Goal: Task Accomplishment & Management: Use online tool/utility

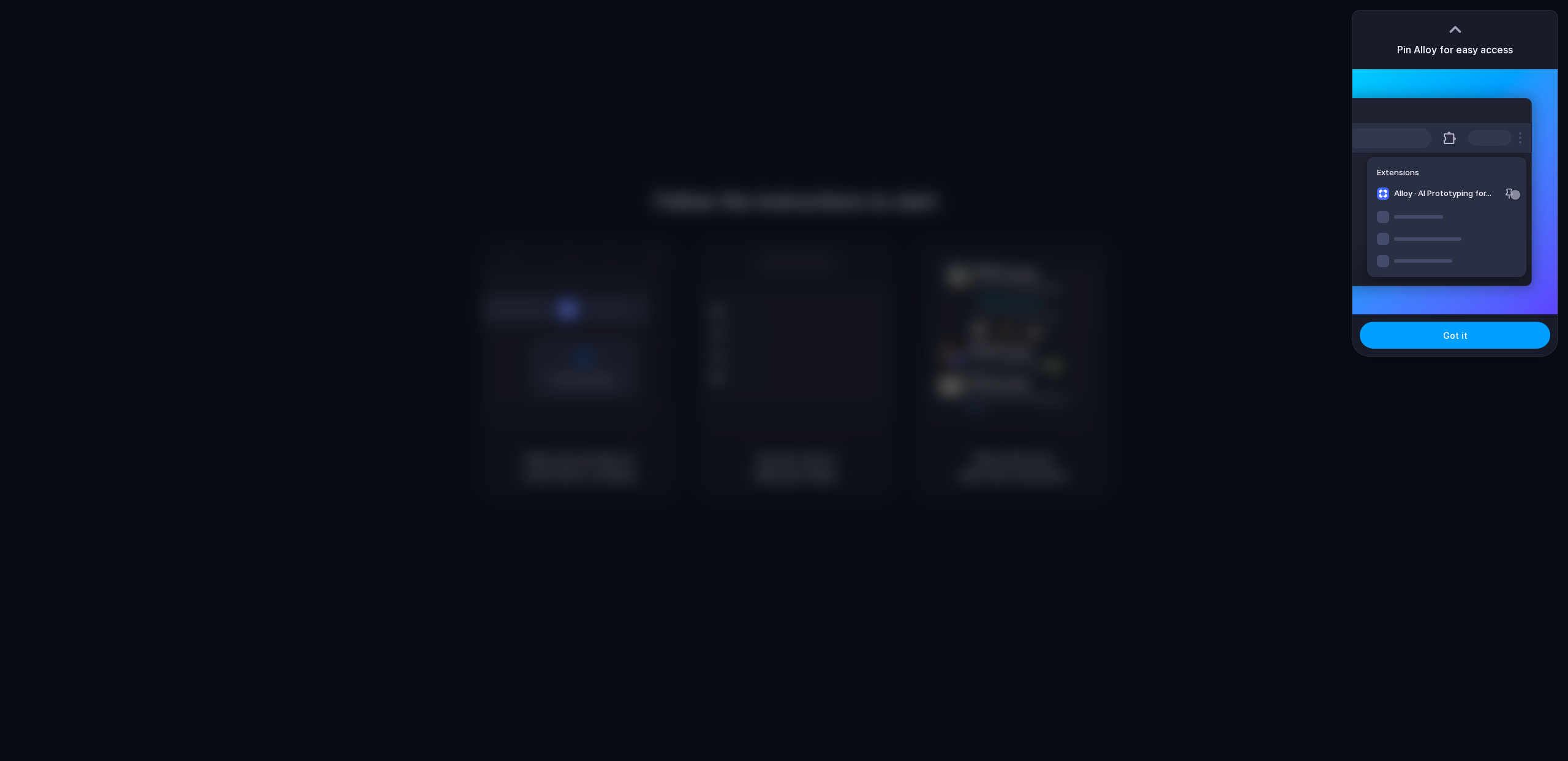
click at [1471, 335] on button "Got it" at bounding box center [1455, 335] width 190 height 27
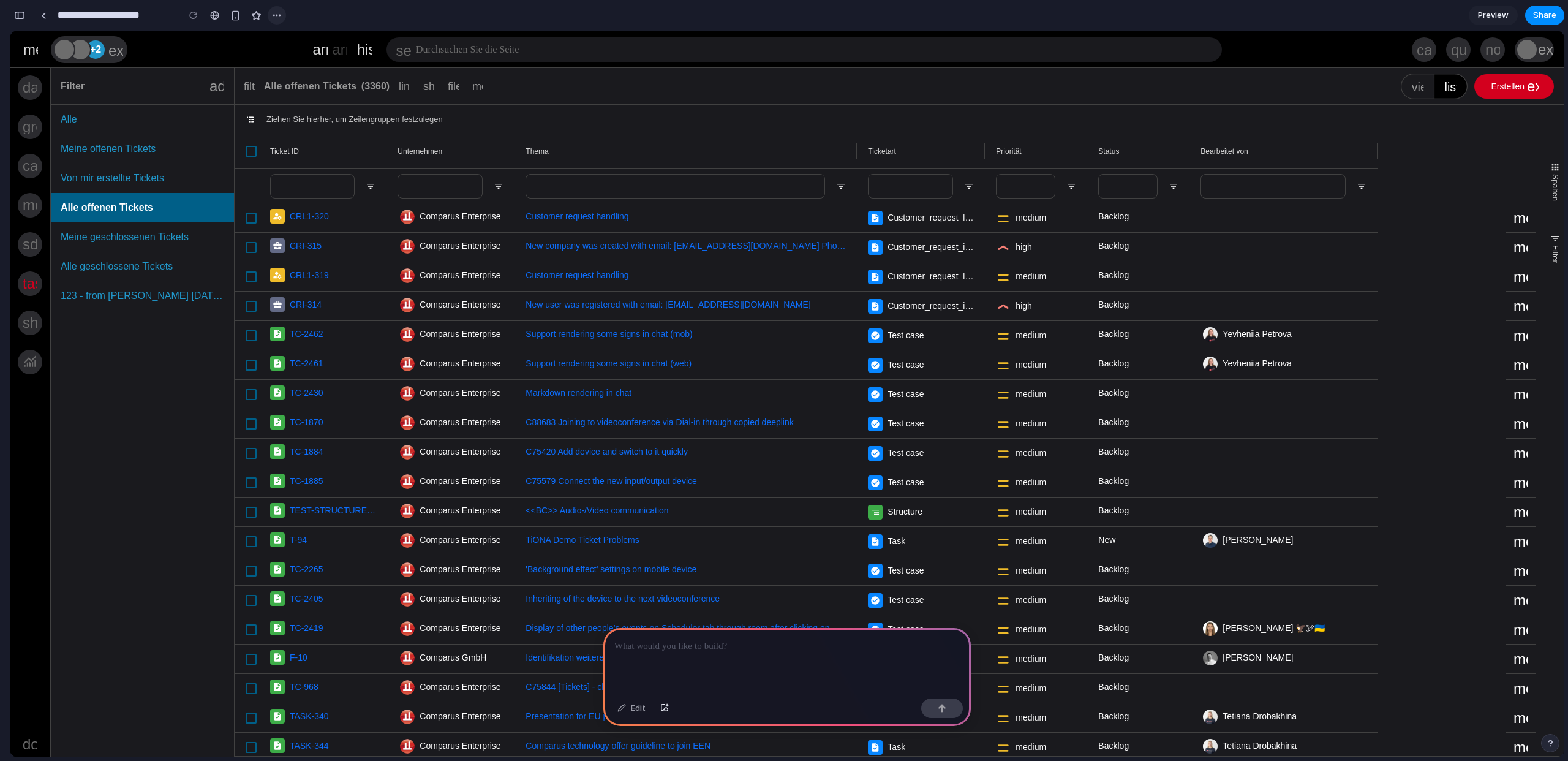
click at [280, 16] on div "button" at bounding box center [277, 16] width 10 height 10
click at [318, 18] on div "Duplicate Delete" at bounding box center [784, 380] width 1568 height 761
click at [1503, 15] on span "Preview" at bounding box center [1493, 15] width 30 height 12
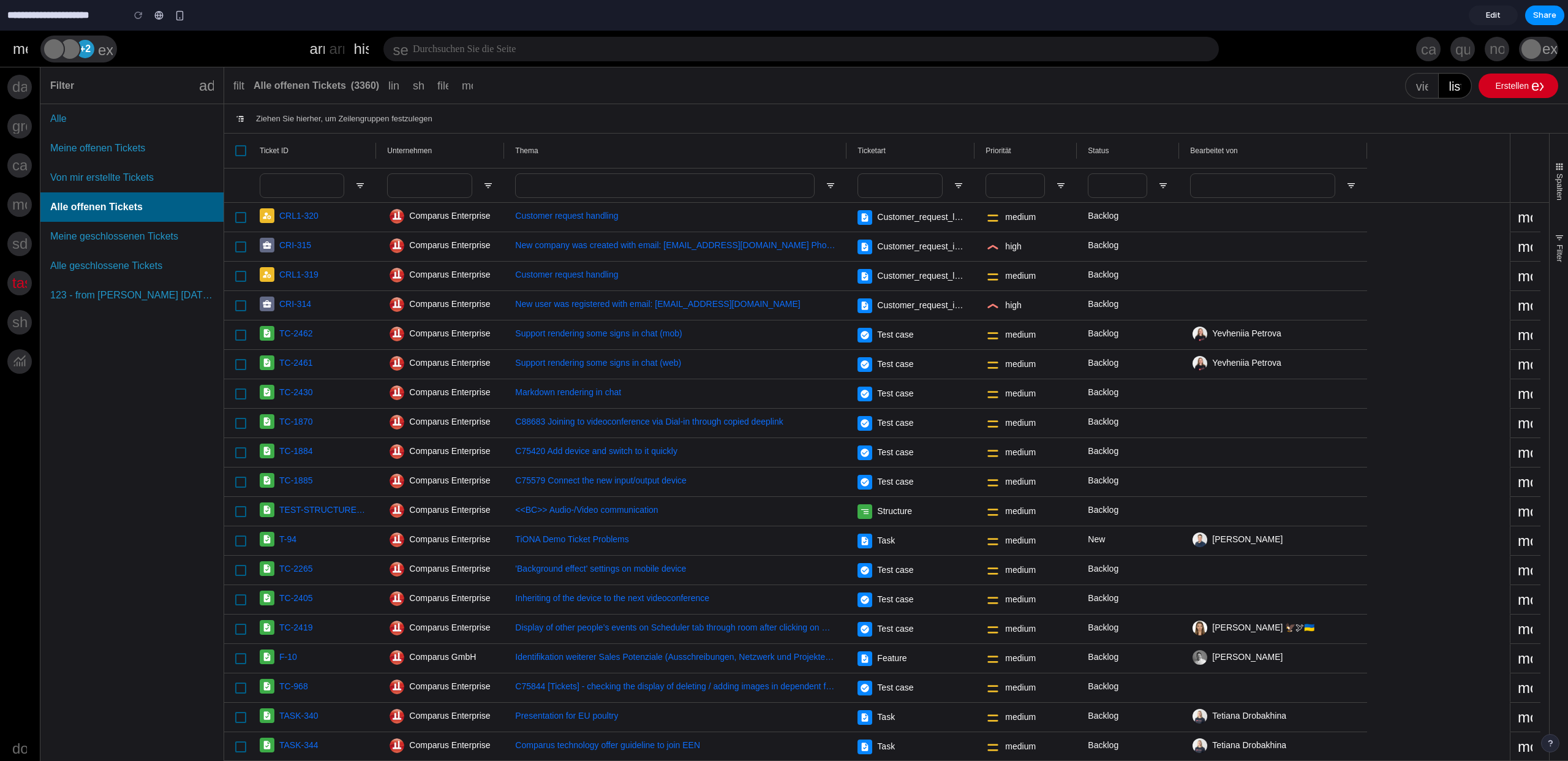
click at [1497, 16] on span "Edit" at bounding box center [1493, 15] width 15 height 12
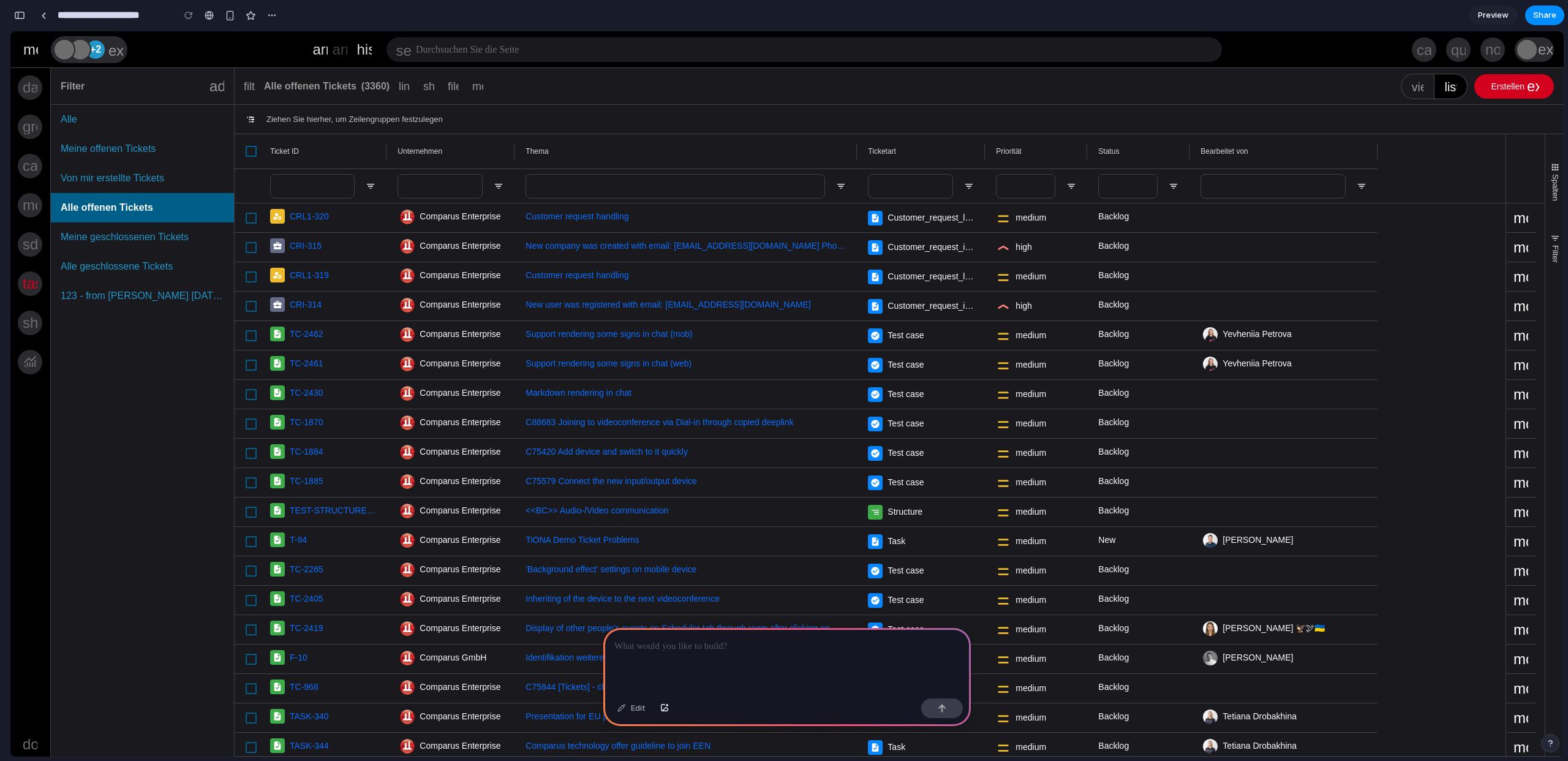
click at [437, 122] on span "Ziehen Sie hierher, um Zeilengruppen festzulegen" at bounding box center [354, 119] width 176 height 9
drag, startPoint x: 403, startPoint y: 121, endPoint x: 568, endPoint y: 146, distance: 166.9
click at [574, 163] on div "Ziehen Sie hierher, um Zeilengruppen festzulegen Ziehen Sie hierher, um Spalten…" at bounding box center [899, 431] width 1329 height 652
click at [271, 16] on div "button" at bounding box center [272, 16] width 10 height 10
click at [177, 21] on div "Duplicate Delete" at bounding box center [784, 380] width 1568 height 761
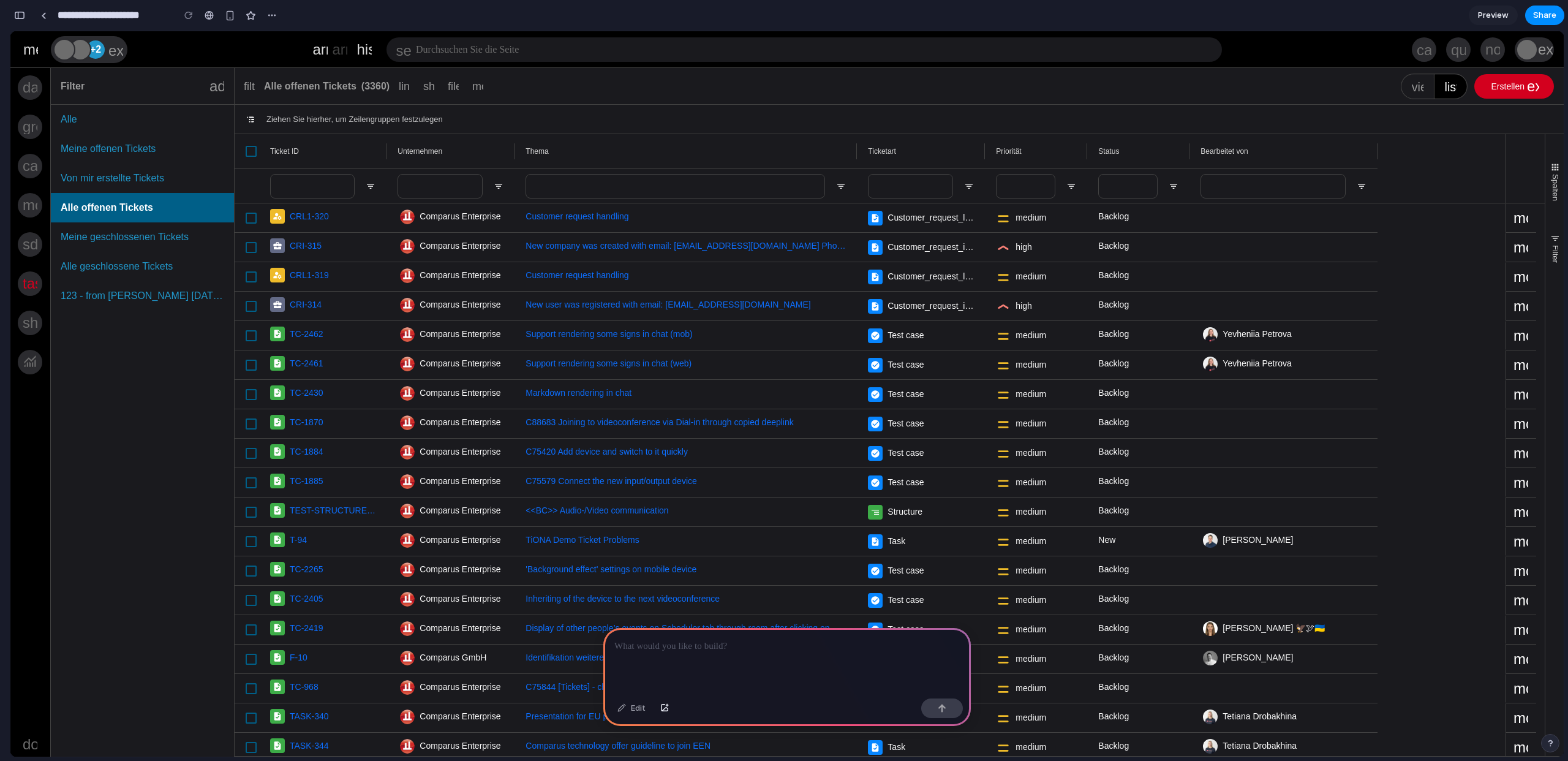
click at [694, 650] on div at bounding box center [787, 661] width 367 height 66
click at [25, 13] on button "button" at bounding box center [20, 16] width 20 height 20
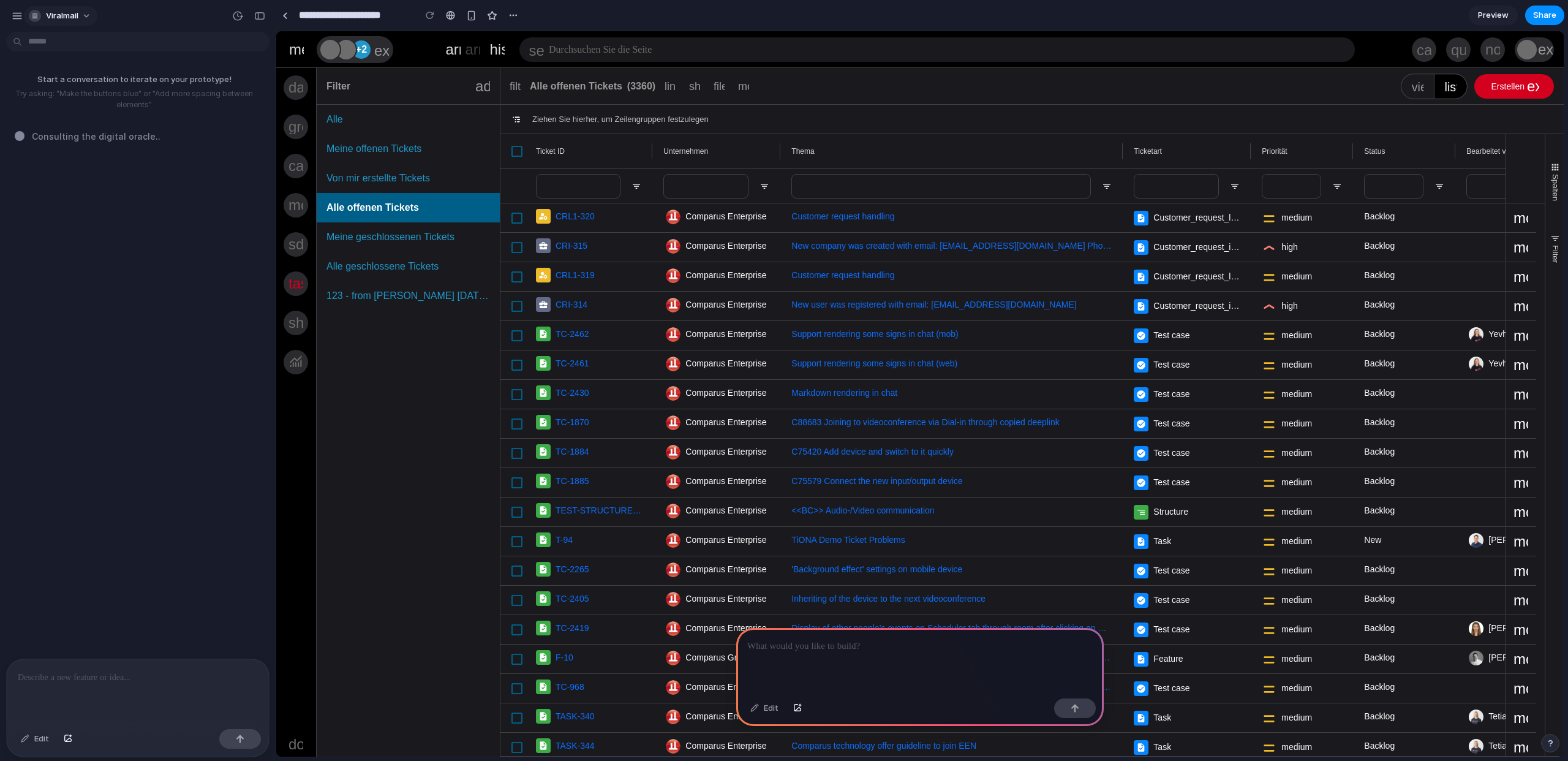
click at [80, 18] on button "viralmail" at bounding box center [61, 16] width 74 height 20
drag, startPoint x: 171, startPoint y: 18, endPoint x: 157, endPoint y: 19, distance: 14.0
click at [171, 18] on div "Settings Invite members Change theme Sign out" at bounding box center [784, 380] width 1568 height 761
click at [508, 16] on div "button" at bounding box center [513, 16] width 10 height 10
click at [449, 13] on div "Duplicate Delete" at bounding box center [784, 380] width 1568 height 761
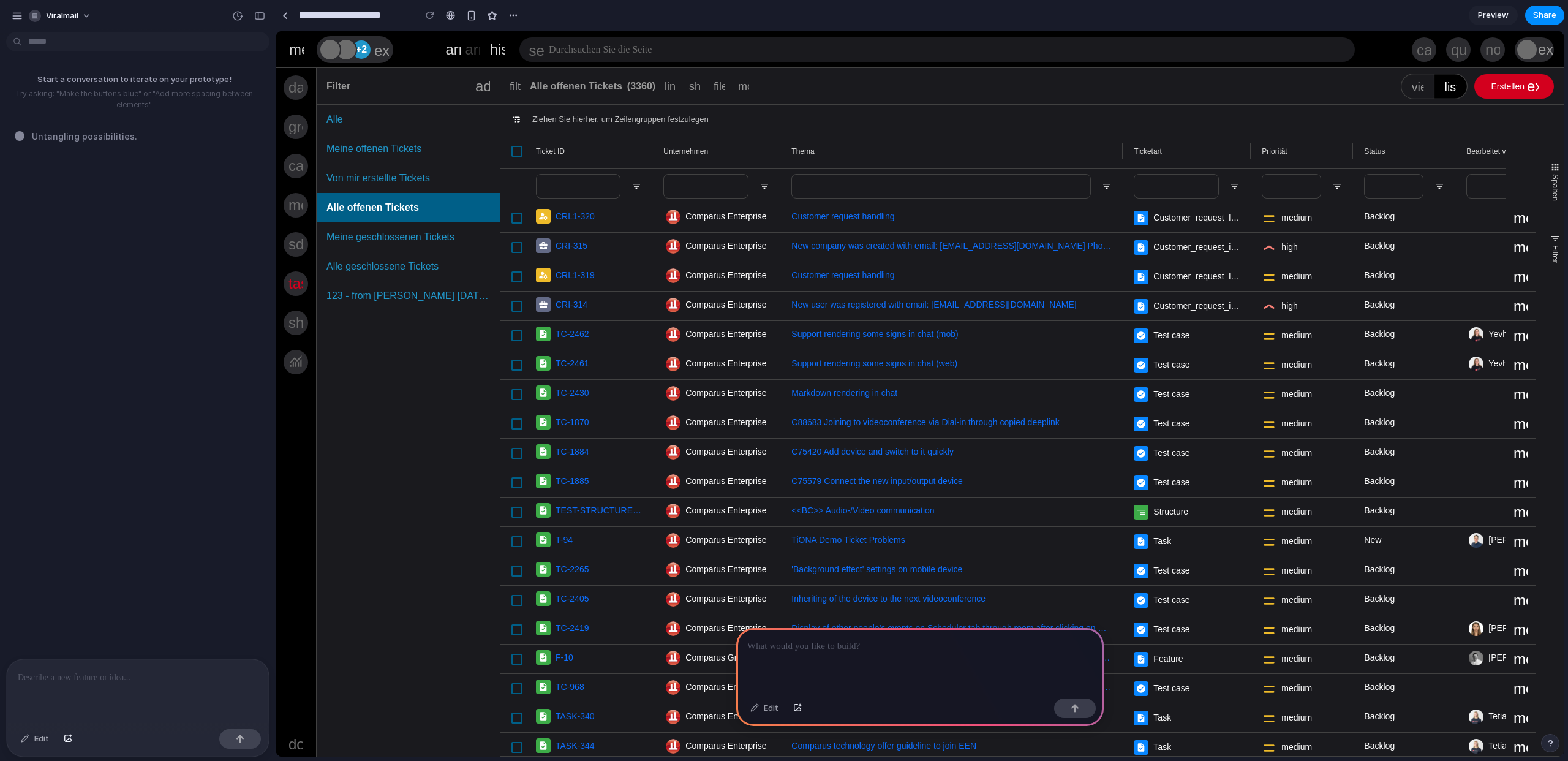
click at [855, 658] on div at bounding box center [920, 661] width 367 height 66
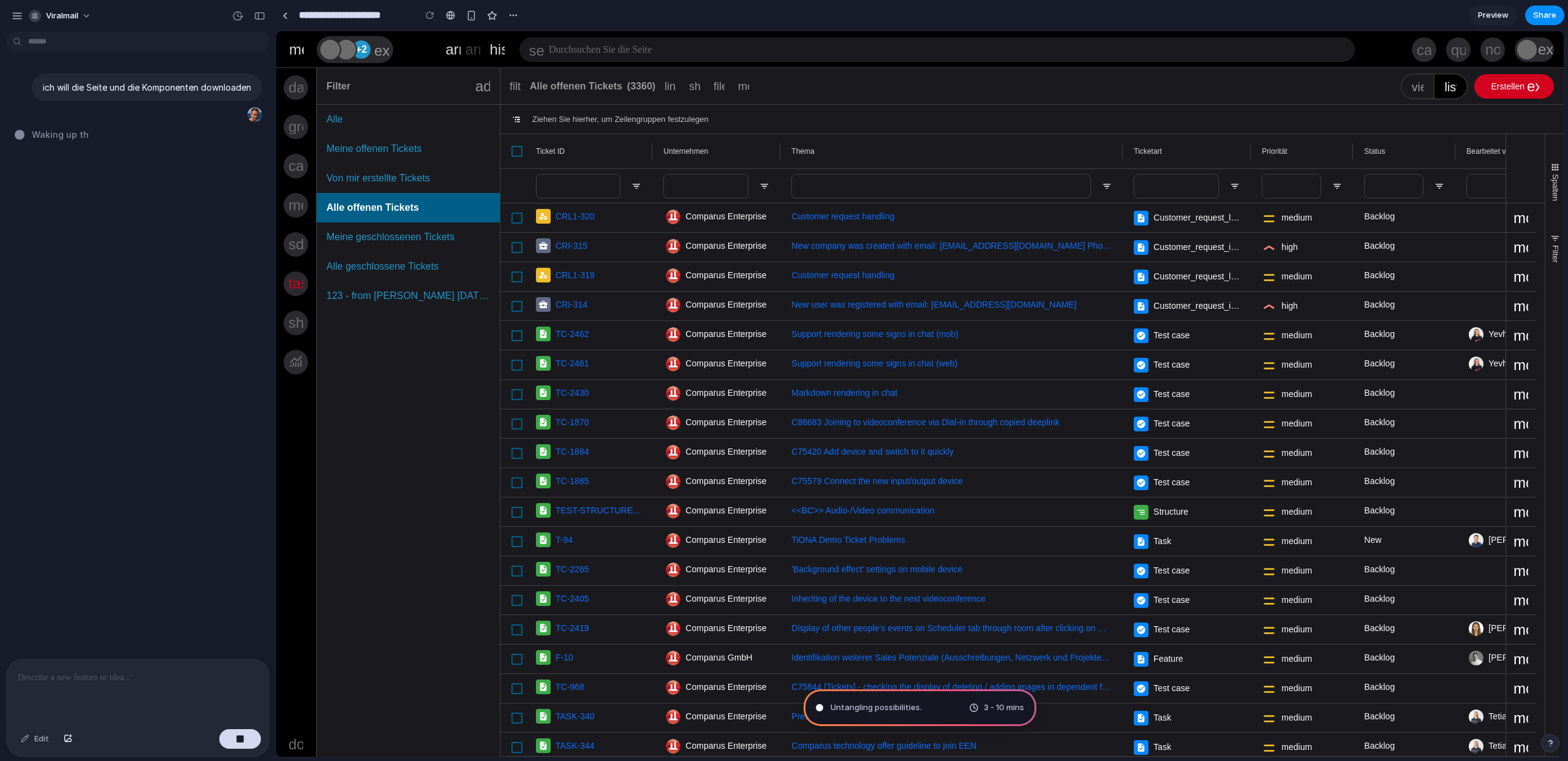
type input "**********"
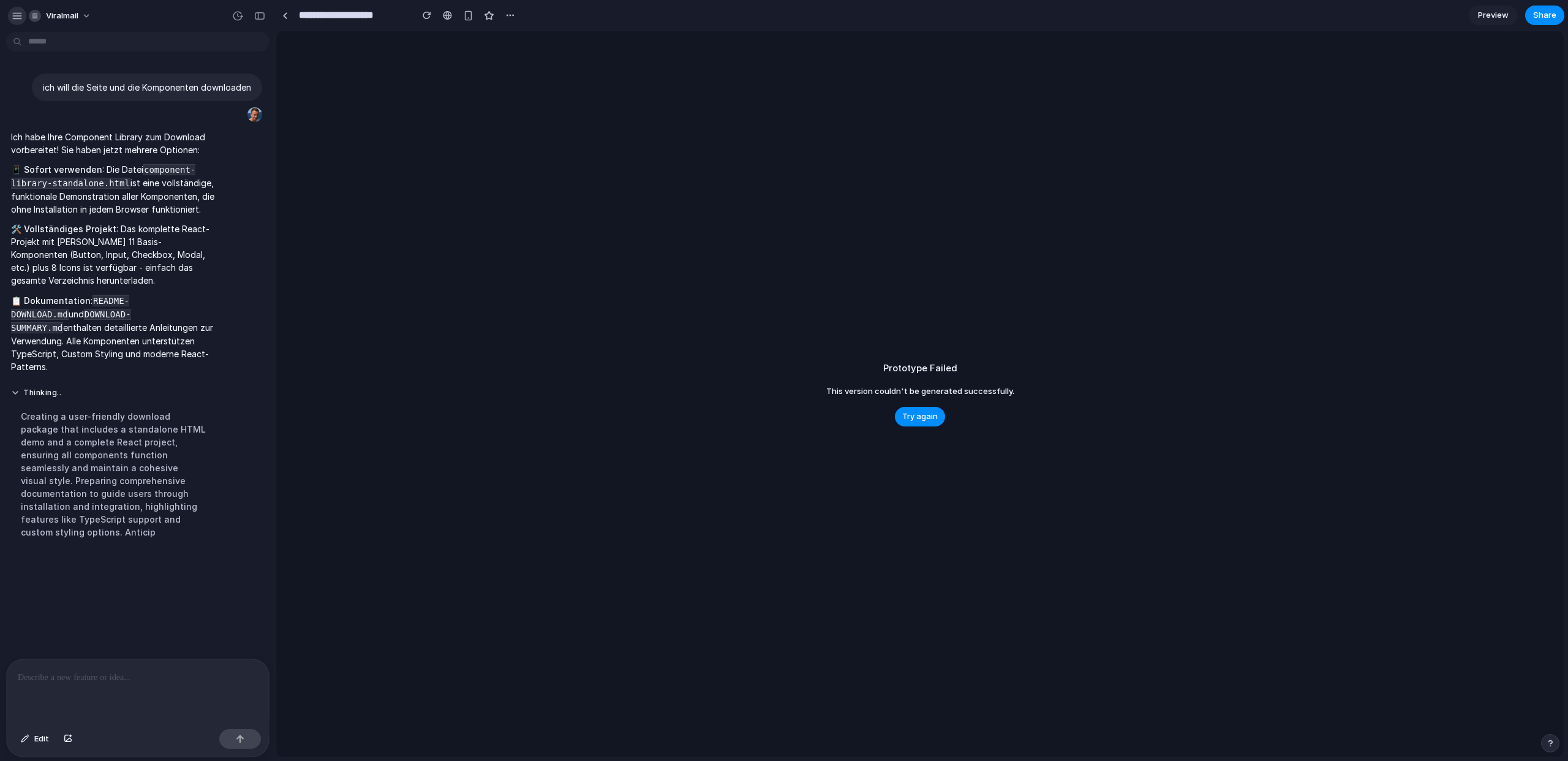
click at [22, 16] on div "button" at bounding box center [16, 16] width 11 height 11
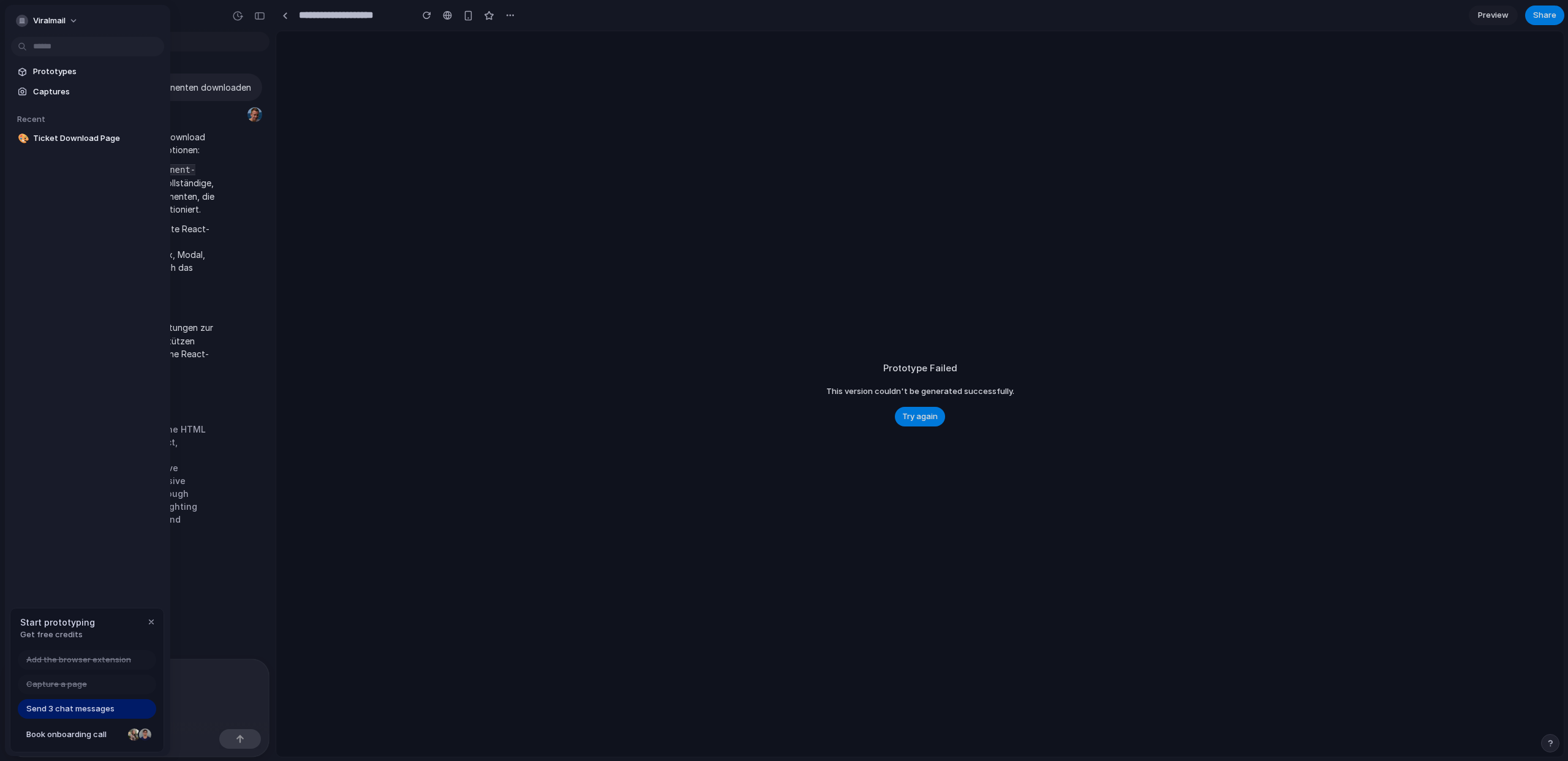
click at [22, 16] on div "button" at bounding box center [21, 21] width 12 height 12
click at [253, 28] on div "Settings Invite members Change theme Sign out" at bounding box center [784, 380] width 1568 height 761
click at [299, 21] on div at bounding box center [784, 380] width 1568 height 761
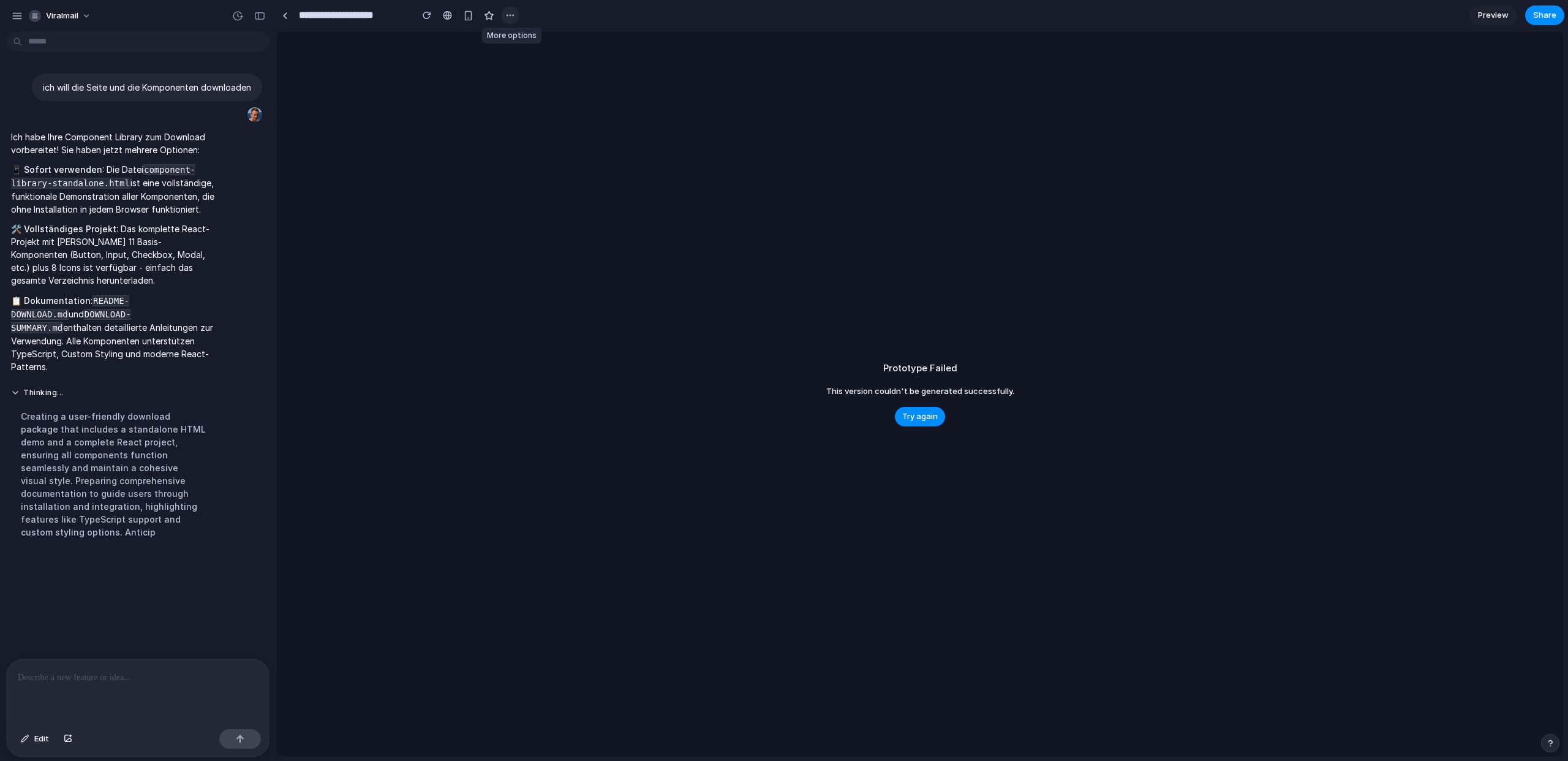
click at [518, 16] on button "button" at bounding box center [510, 15] width 18 height 18
click at [686, 16] on div "Duplicate Delete" at bounding box center [784, 380] width 1568 height 761
